Goal: Complete application form

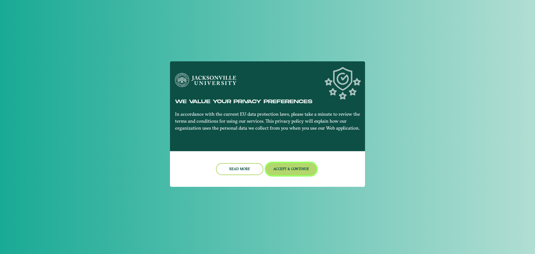
click at [306, 168] on button "Accept & Continue" at bounding box center [291, 169] width 50 height 12
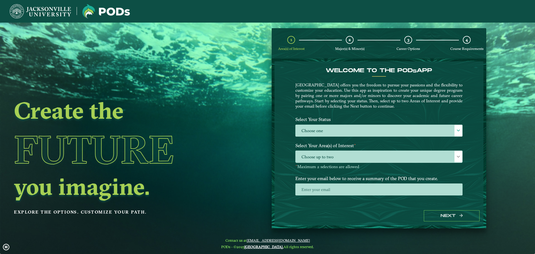
click at [393, 149] on label "Select Your Area(s) of Interest ⋆" at bounding box center [379, 146] width 176 height 10
click at [392, 157] on span "Choose up to two" at bounding box center [379, 157] width 167 height 12
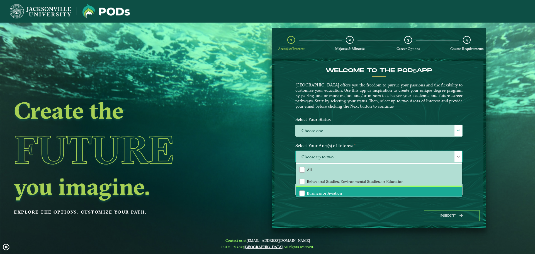
click at [350, 189] on li "Business or Aviation" at bounding box center [379, 193] width 166 height 12
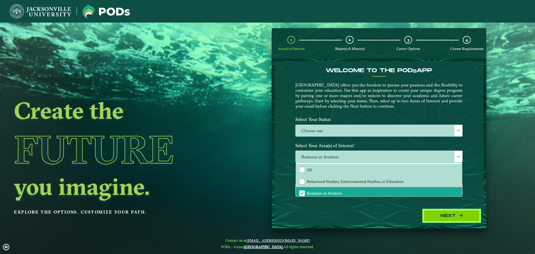
click at [443, 214] on button "Next" at bounding box center [452, 215] width 56 height 11
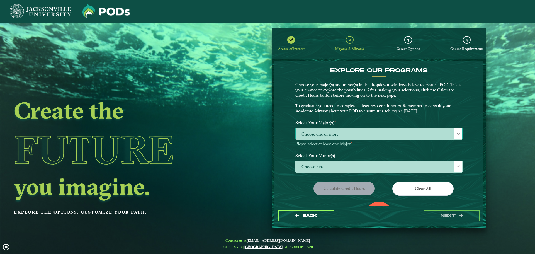
click at [339, 128] on span "Choose one or more" at bounding box center [379, 134] width 167 height 12
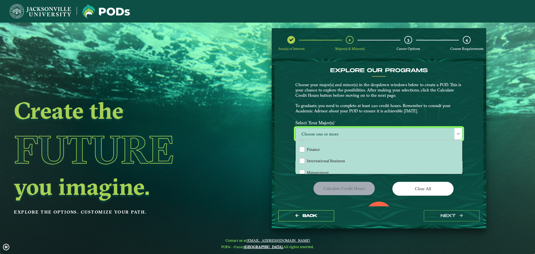
scroll to position [28, 0]
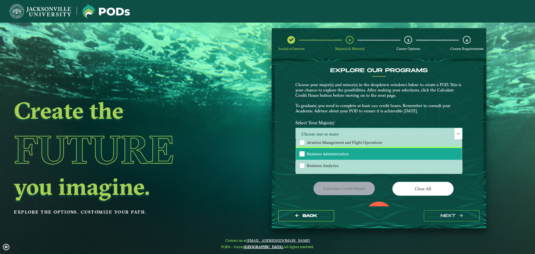
click at [338, 153] on span "Business Administration" at bounding box center [328, 153] width 42 height 5
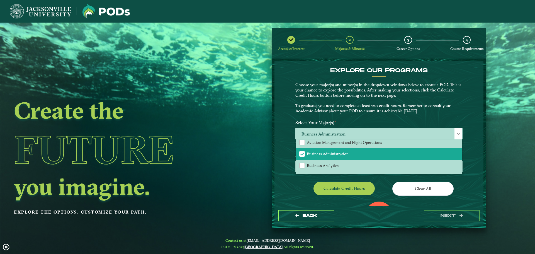
click at [308, 190] on div "Calculate credit hours" at bounding box center [335, 190] width 88 height 16
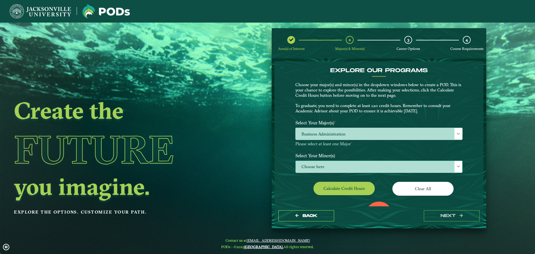
click at [344, 163] on span "Choose here" at bounding box center [379, 167] width 167 height 12
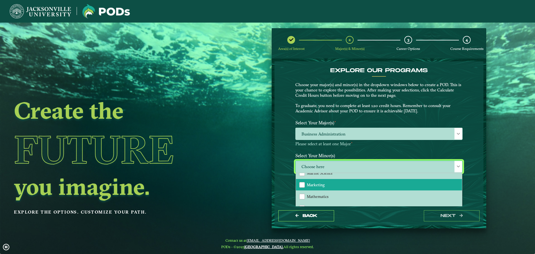
scroll to position [362, 0]
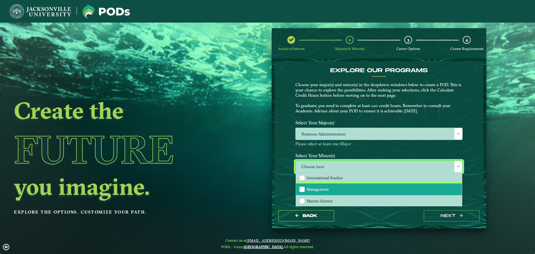
click at [311, 185] on li "Management" at bounding box center [379, 189] width 166 height 12
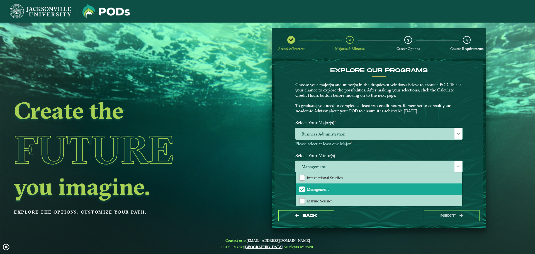
click at [287, 191] on div "EXPLORE OUR PROGRAMS Choose your major(s) and minor(s) in the dropdown windows …" at bounding box center [379, 133] width 209 height 145
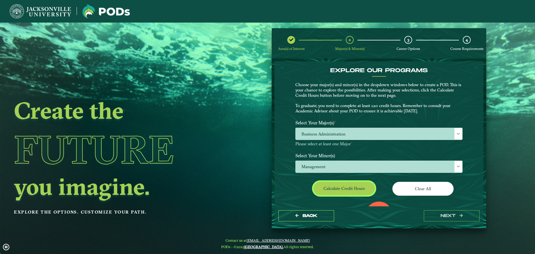
click at [331, 185] on button "Calculate credit hours" at bounding box center [344, 188] width 61 height 13
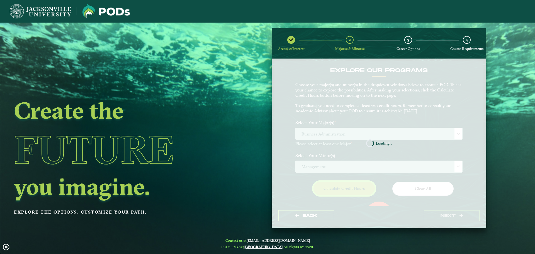
scroll to position [32, 0]
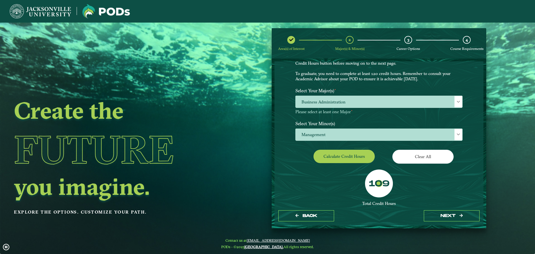
click at [425, 127] on label "Select Your Minor(s)" at bounding box center [379, 123] width 176 height 10
click at [419, 133] on span "Management" at bounding box center [379, 135] width 167 height 12
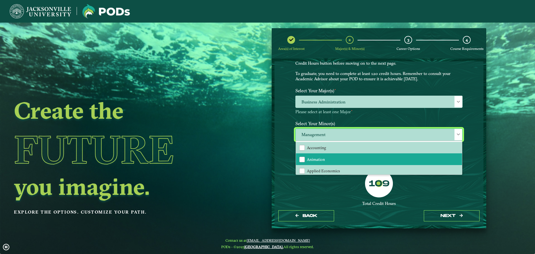
scroll to position [28, 0]
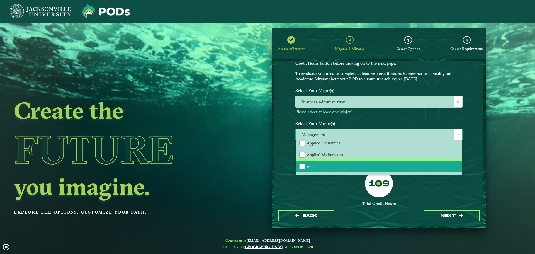
click at [323, 170] on li "Art" at bounding box center [379, 167] width 166 height 12
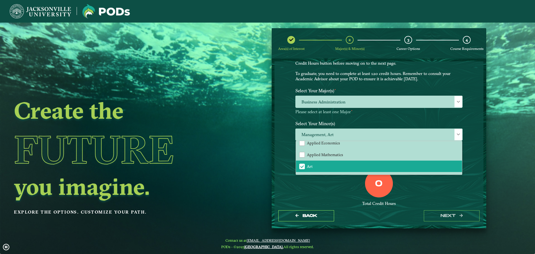
click at [326, 181] on div "0 Total Credit Hours" at bounding box center [379, 193] width 176 height 47
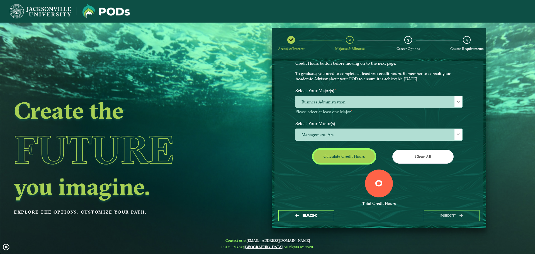
click at [345, 154] on button "Calculate credit hours" at bounding box center [344, 156] width 61 height 13
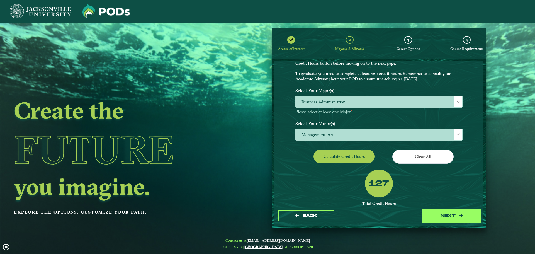
click at [457, 212] on button "next" at bounding box center [452, 215] width 56 height 11
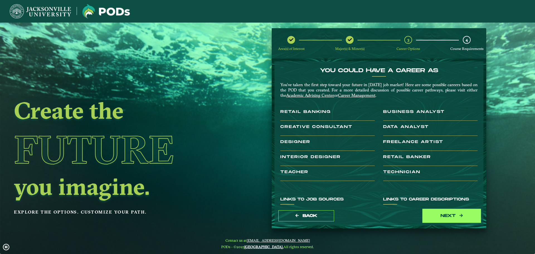
click at [451, 216] on button "next" at bounding box center [452, 215] width 56 height 11
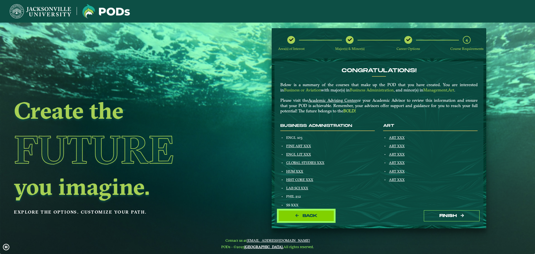
click at [317, 216] on span "Back" at bounding box center [310, 215] width 15 height 5
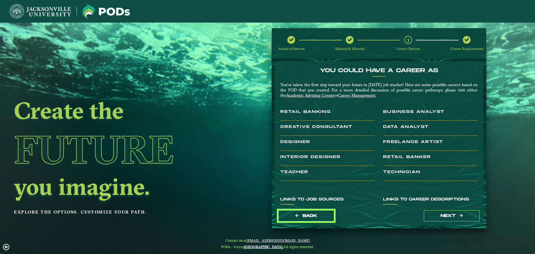
click at [317, 216] on span "Back" at bounding box center [310, 215] width 15 height 5
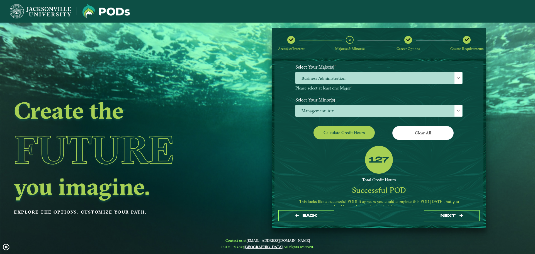
scroll to position [69, 0]
